Goal: Find specific page/section: Find specific page/section

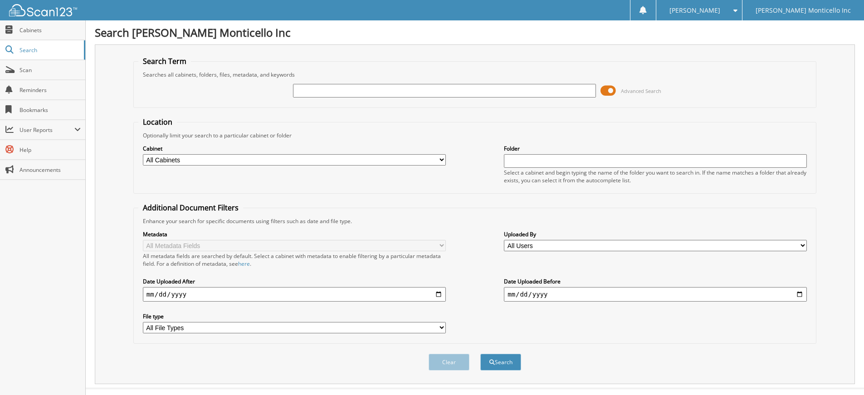
click at [334, 88] on input "text" at bounding box center [444, 91] width 303 height 14
type input "6080285"
click at [493, 360] on span "submit" at bounding box center [491, 362] width 5 height 5
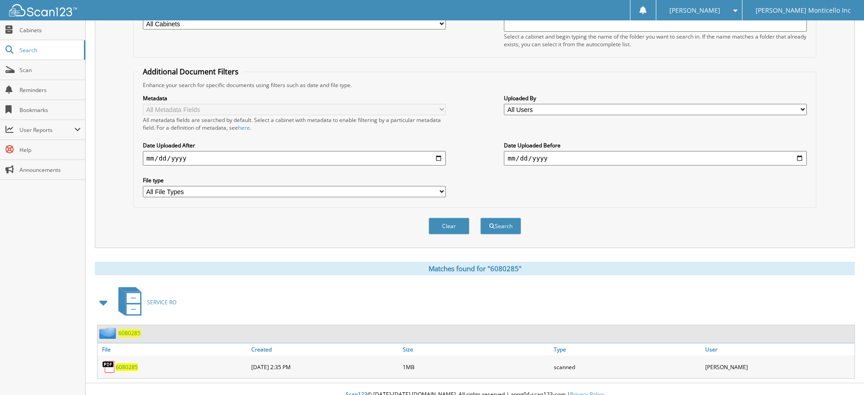
scroll to position [147, 0]
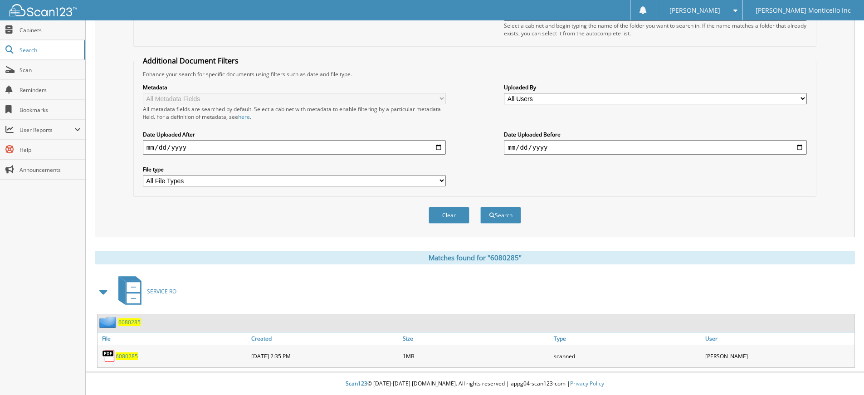
click at [123, 354] on span "6080285" at bounding box center [127, 356] width 22 height 8
click at [133, 357] on span "6080285" at bounding box center [127, 356] width 22 height 8
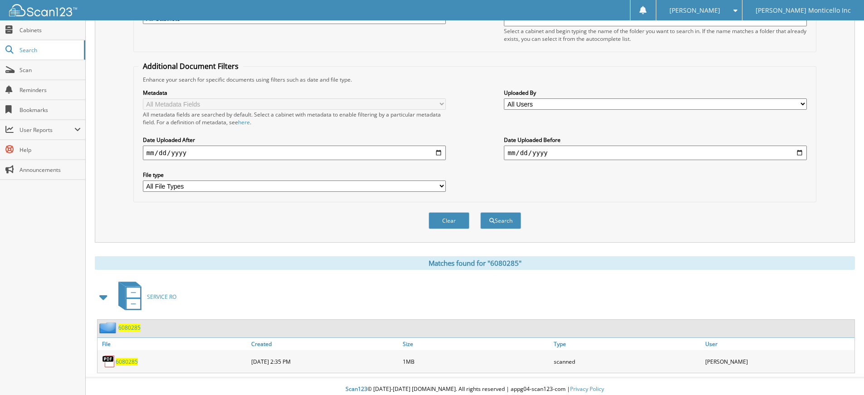
scroll to position [11, 0]
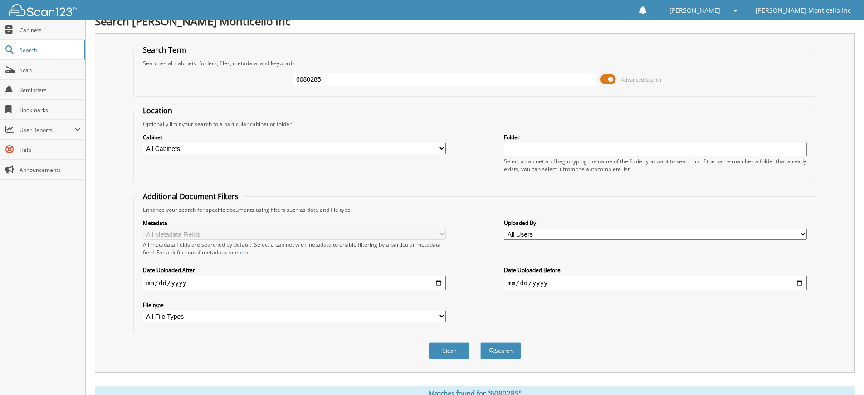
click at [608, 78] on span at bounding box center [607, 80] width 15 height 14
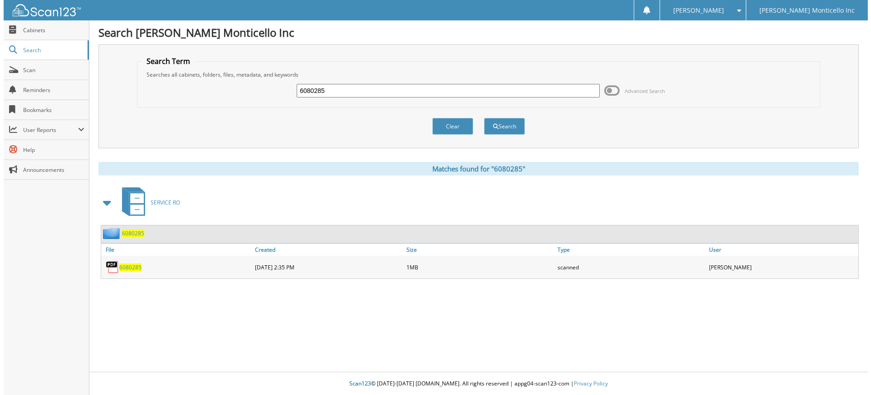
scroll to position [0, 0]
